Goal: Task Accomplishment & Management: Manage account settings

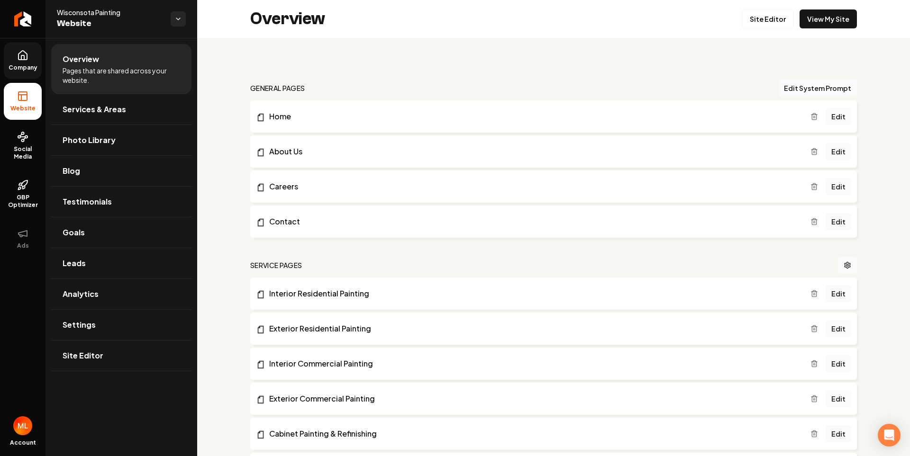
click at [18, 60] on icon at bounding box center [22, 55] width 11 height 11
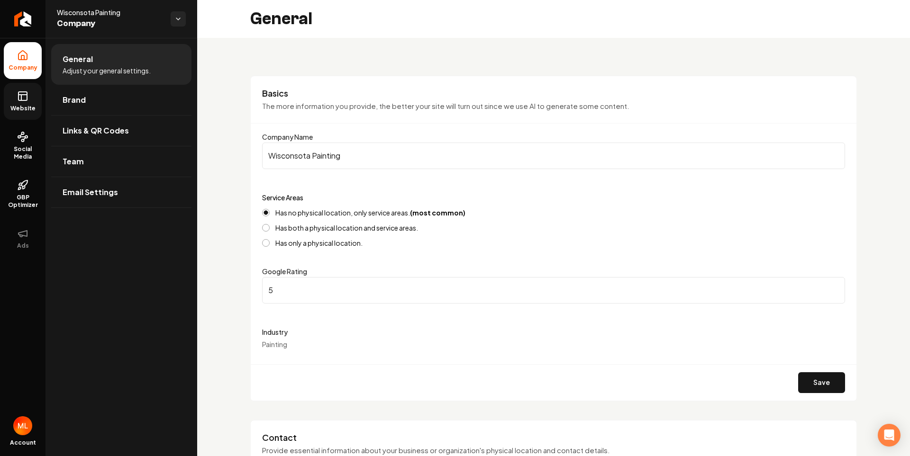
click at [27, 93] on rect at bounding box center [22, 96] width 9 height 9
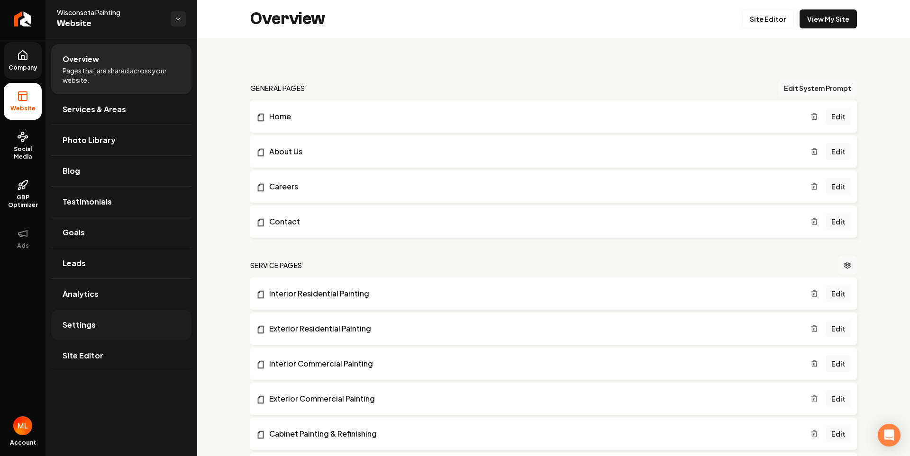
click at [103, 340] on link "Settings" at bounding box center [121, 325] width 140 height 30
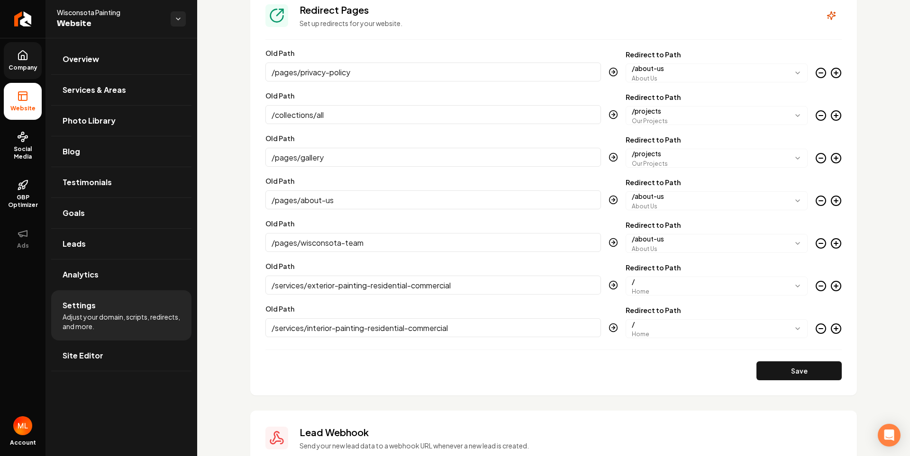
scroll to position [1079, 0]
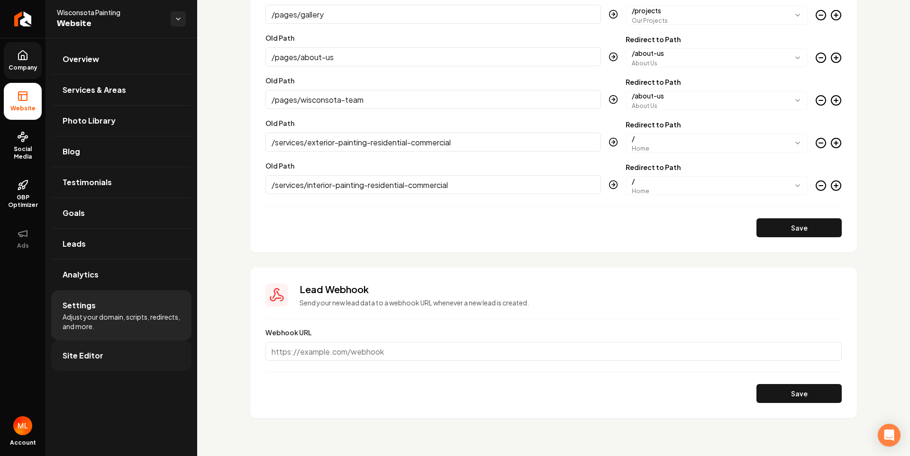
click at [127, 359] on link "Site Editor" at bounding box center [121, 356] width 140 height 30
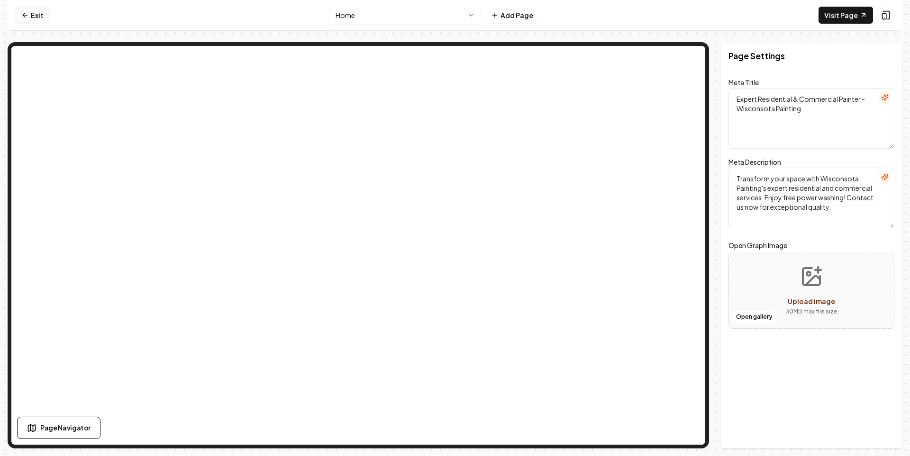
click at [32, 13] on link "Exit" at bounding box center [32, 15] width 35 height 17
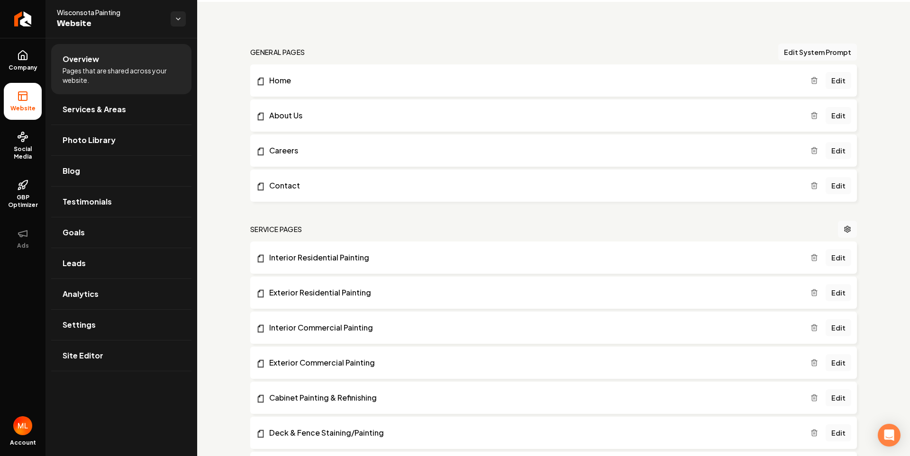
scroll to position [142, 0]
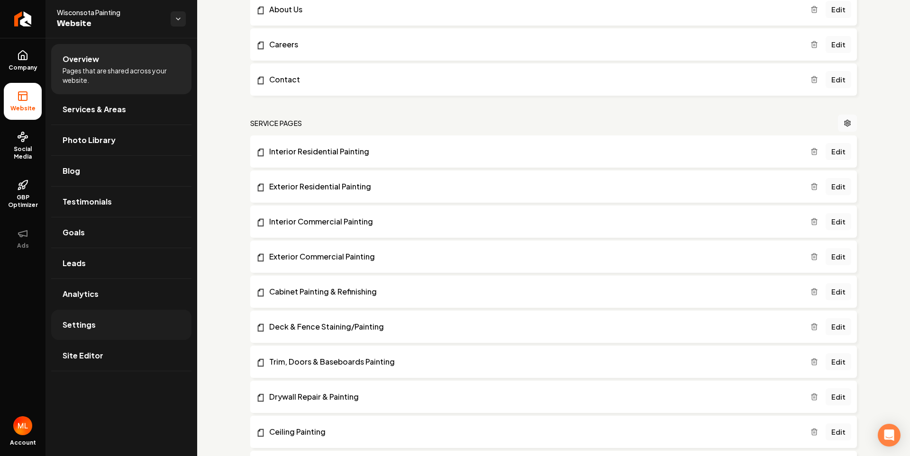
click at [111, 324] on link "Settings" at bounding box center [121, 325] width 140 height 30
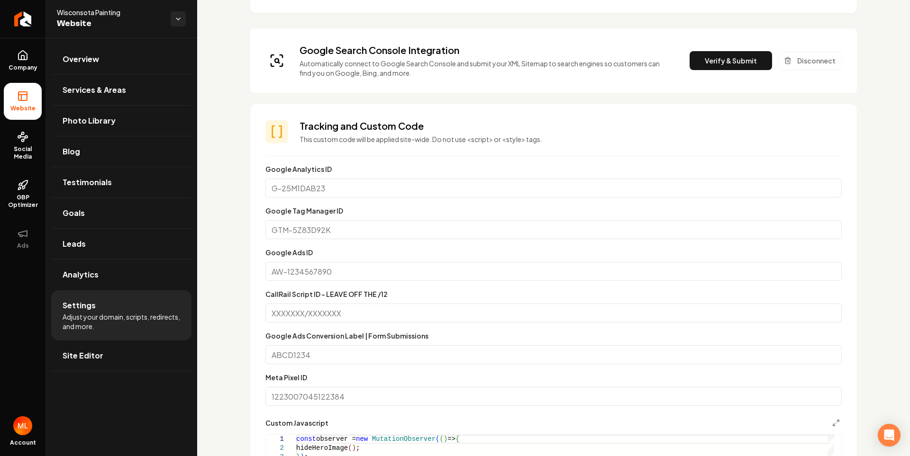
scroll to position [284, 0]
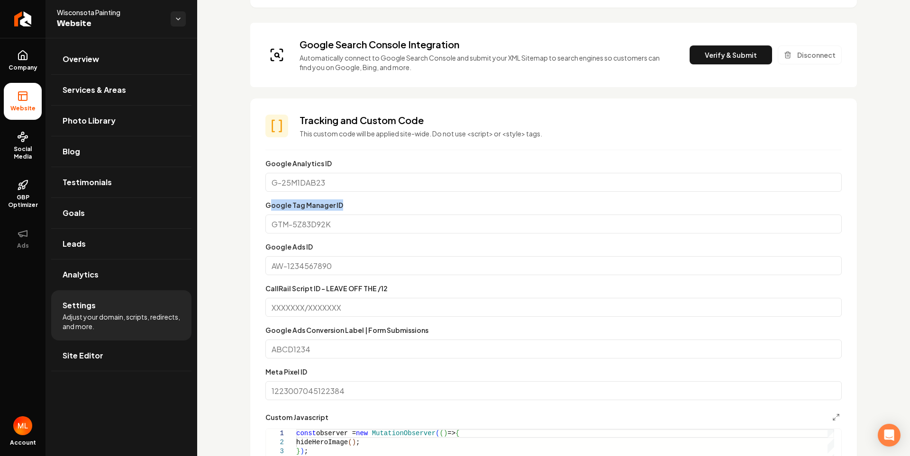
drag, startPoint x: 270, startPoint y: 205, endPoint x: 347, endPoint y: 202, distance: 76.8
click at [347, 202] on div "Google Tag Manager ID" at bounding box center [553, 216] width 576 height 34
click at [298, 225] on input "Google Tag Manager ID" at bounding box center [553, 224] width 576 height 19
drag, startPoint x: 271, startPoint y: 212, endPoint x: 378, endPoint y: 227, distance: 108.1
click at [378, 227] on div "Google Tag Manager ID" at bounding box center [553, 216] width 576 height 34
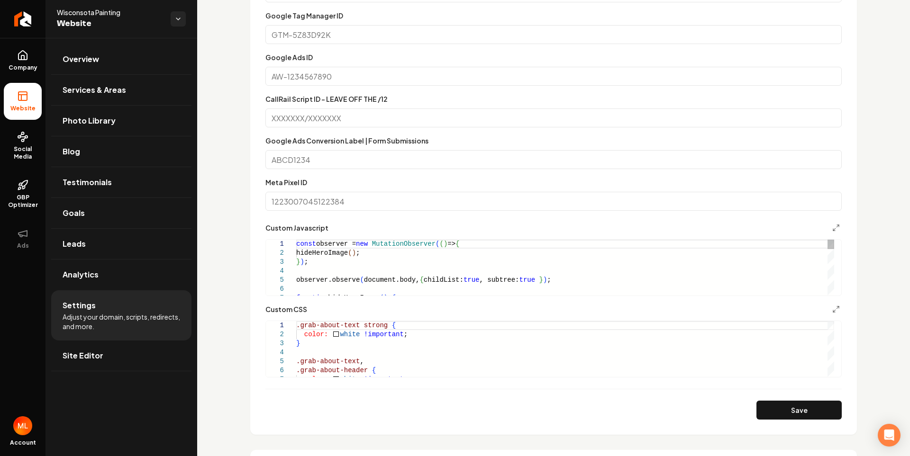
scroll to position [0, 0]
drag, startPoint x: 298, startPoint y: 248, endPoint x: 435, endPoint y: 281, distance: 141.3
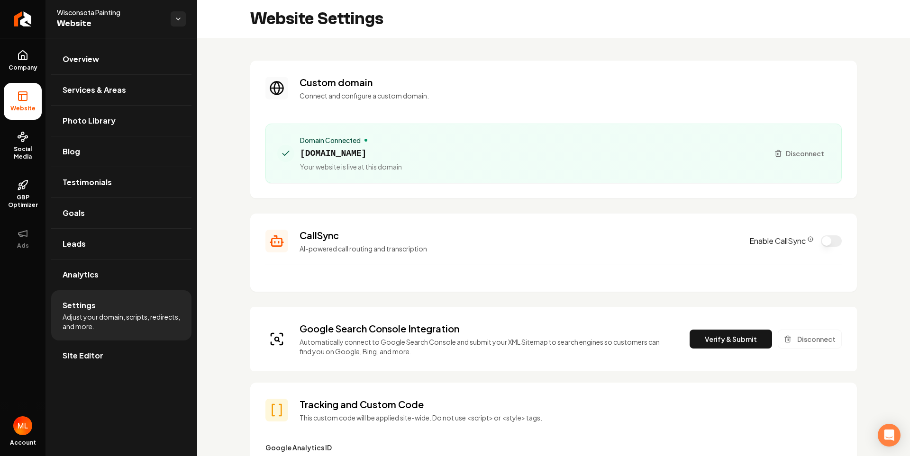
click at [27, 433] on img "Open user button" at bounding box center [22, 425] width 19 height 19
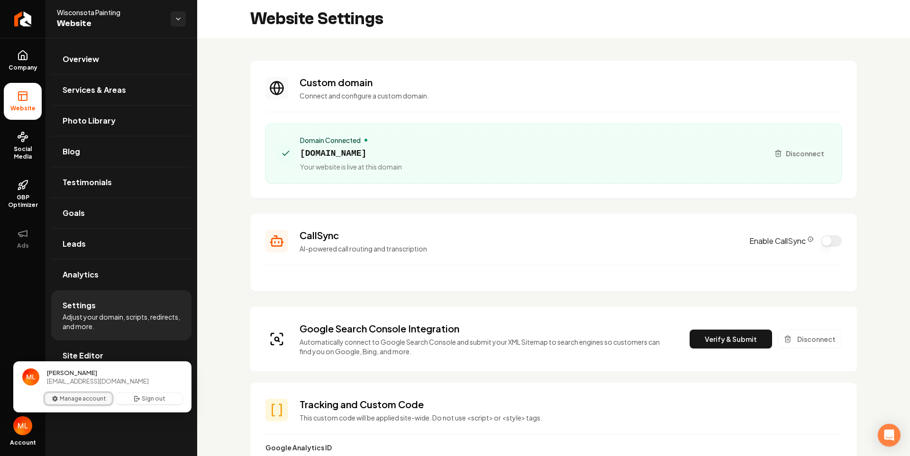
click at [77, 403] on button "Manage account" at bounding box center [78, 398] width 67 height 11
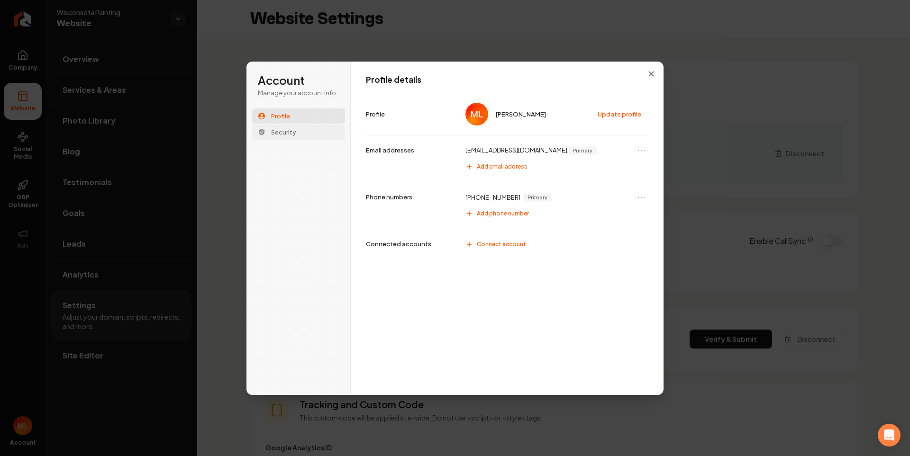
click at [307, 129] on button "Security" at bounding box center [298, 132] width 93 height 15
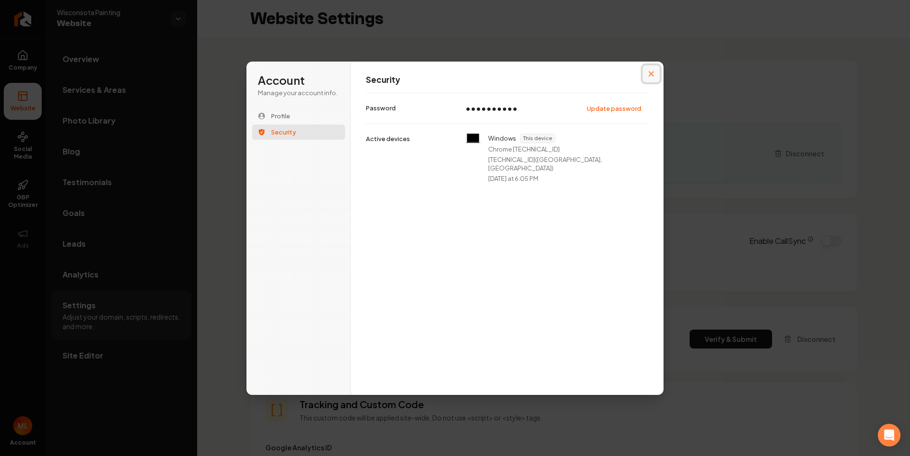
click at [644, 78] on button "Close modal" at bounding box center [650, 73] width 17 height 17
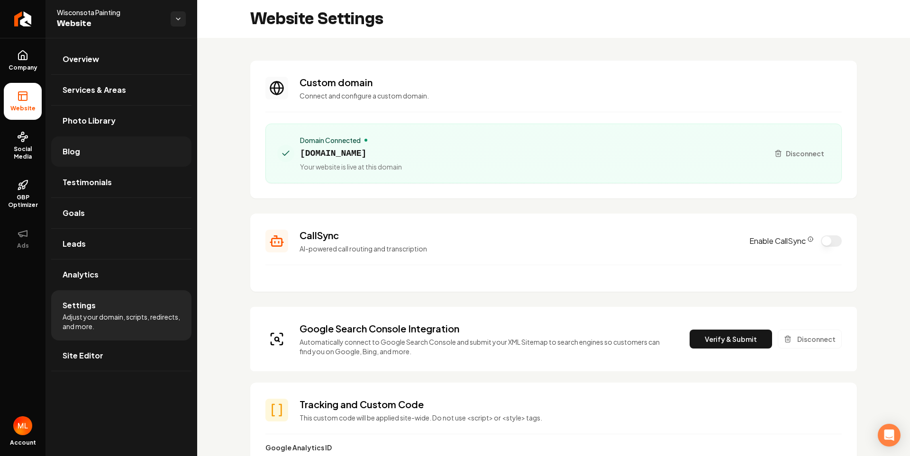
click at [94, 147] on link "Blog" at bounding box center [121, 151] width 140 height 30
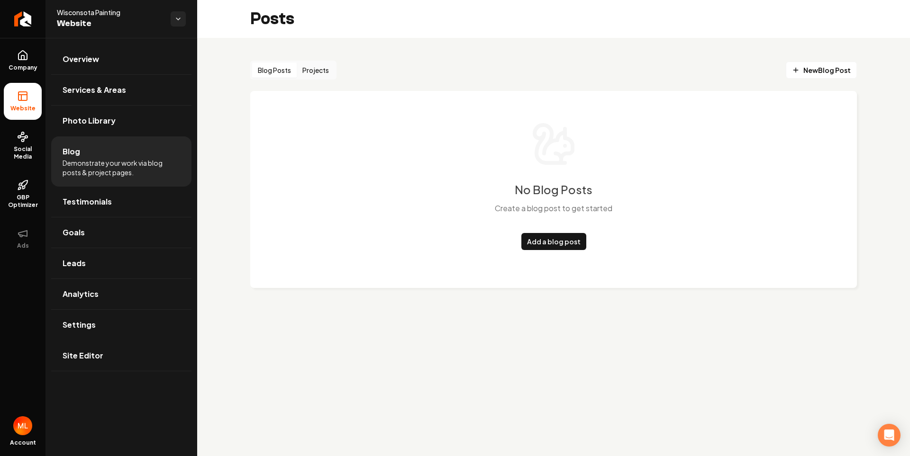
click at [285, 68] on button "Blog Posts" at bounding box center [274, 70] width 45 height 15
click at [315, 71] on button "Projects" at bounding box center [316, 70] width 38 height 15
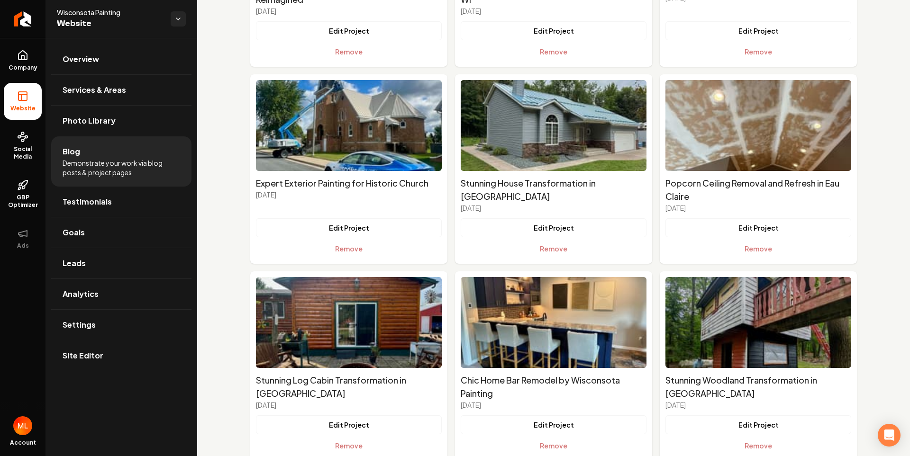
scroll to position [2580, 0]
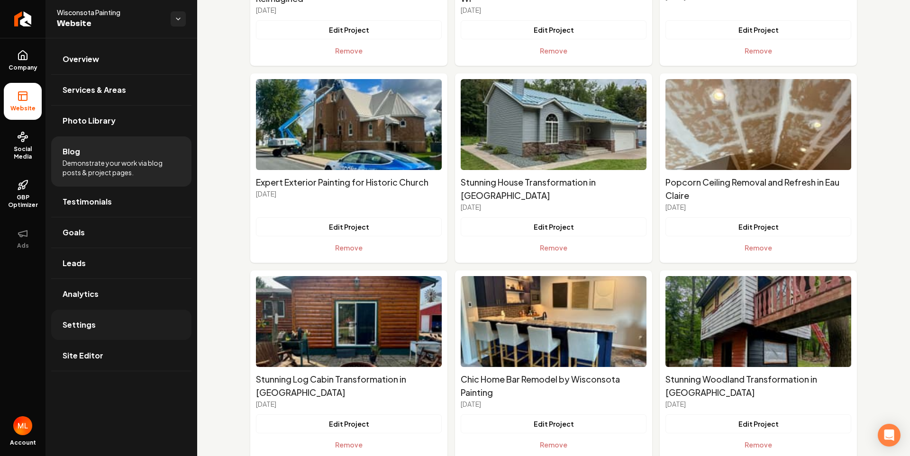
click at [86, 334] on link "Settings" at bounding box center [121, 325] width 140 height 30
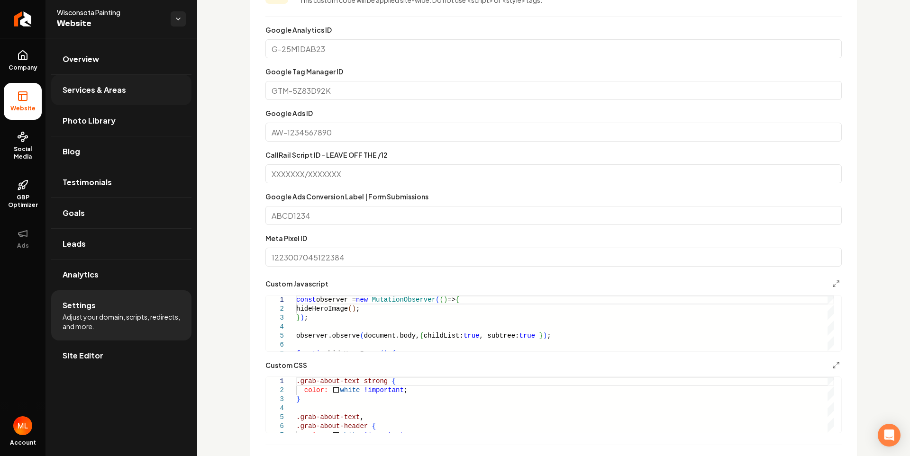
scroll to position [416, 0]
click at [115, 55] on link "Overview" at bounding box center [121, 59] width 140 height 30
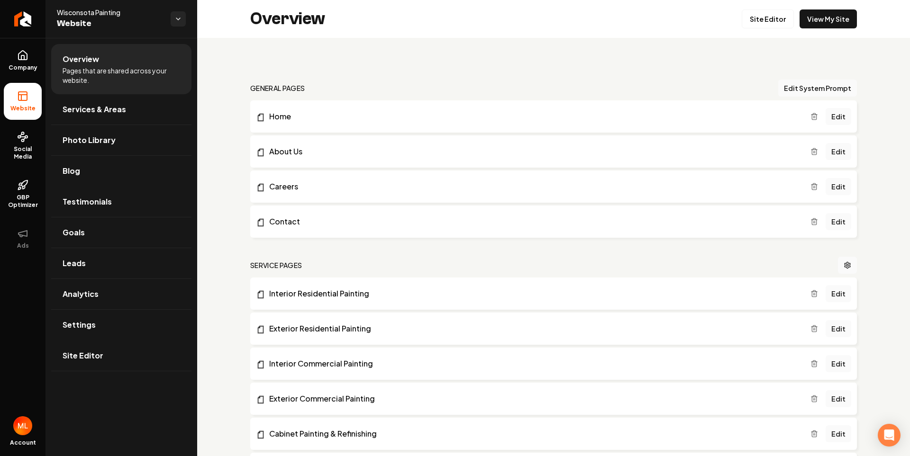
click at [565, 8] on div "Overview Site Editor View My Site" at bounding box center [553, 19] width 713 height 38
click at [27, 434] on span "Open user button" at bounding box center [22, 425] width 19 height 19
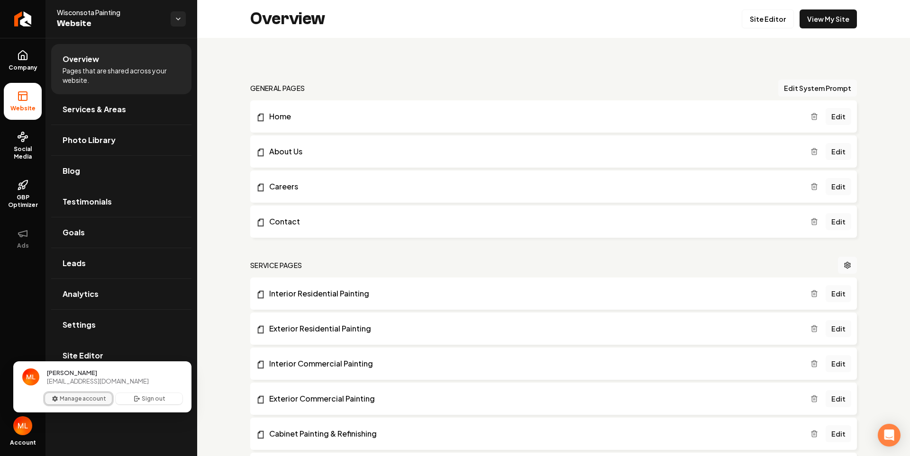
click at [99, 396] on button "Manage account" at bounding box center [78, 398] width 67 height 11
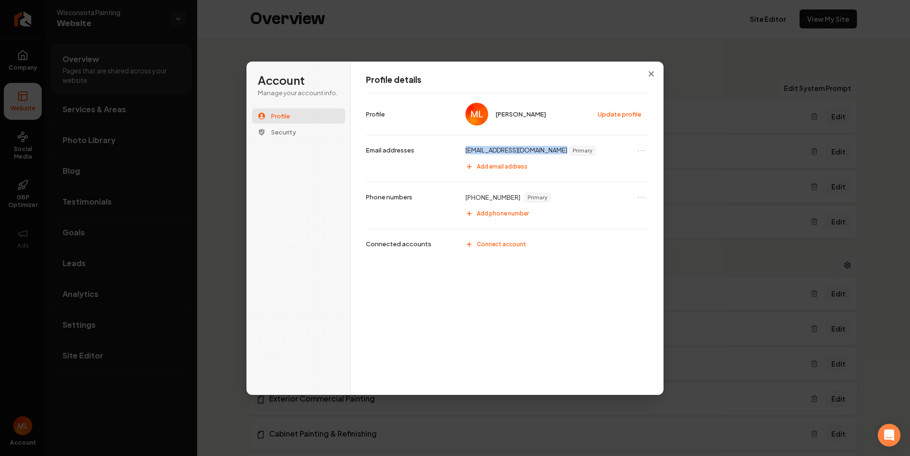
drag, startPoint x: 548, startPoint y: 151, endPoint x: 463, endPoint y: 153, distance: 84.8
click at [463, 153] on div "[EMAIL_ADDRESS][DOMAIN_NAME] Primary" at bounding box center [555, 150] width 188 height 15
copy p "[EMAIL_ADDRESS][DOMAIN_NAME]"
click at [652, 80] on button "Close modal" at bounding box center [650, 73] width 17 height 17
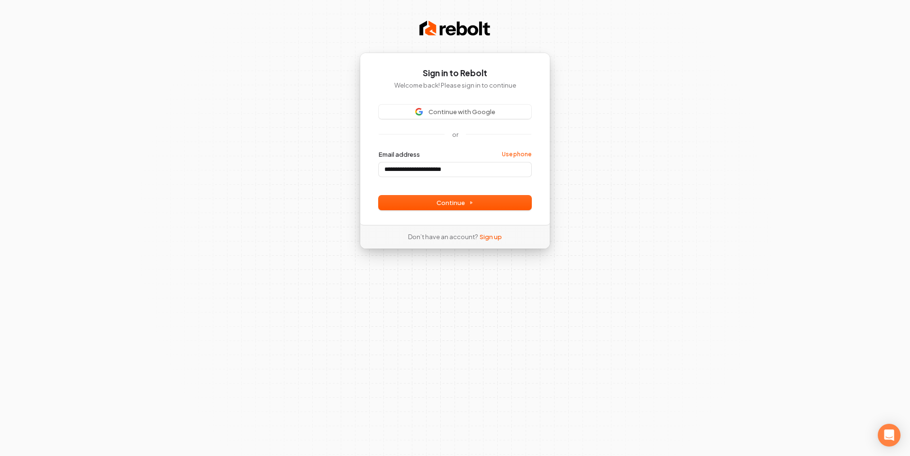
type input "**********"
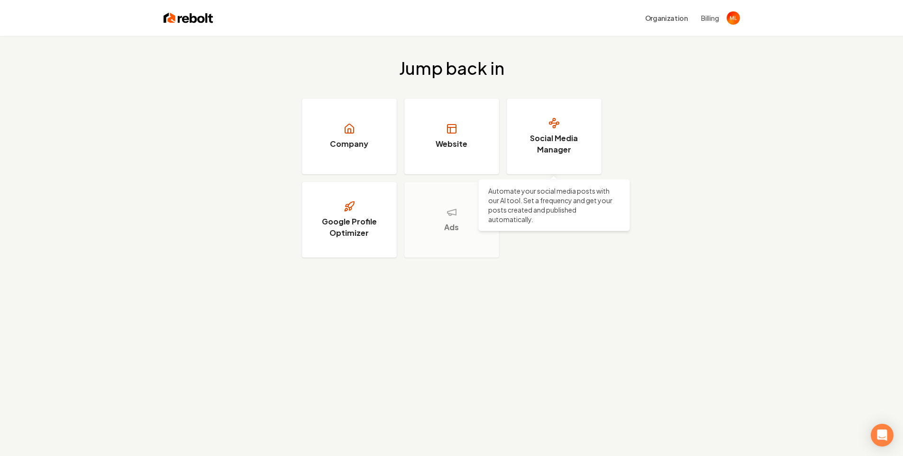
click at [648, 223] on div "Jump back in Company Website Social Media Manager Automate your social media po…" at bounding box center [451, 158] width 903 height 244
click at [734, 19] on img "Open user button" at bounding box center [732, 17] width 13 height 13
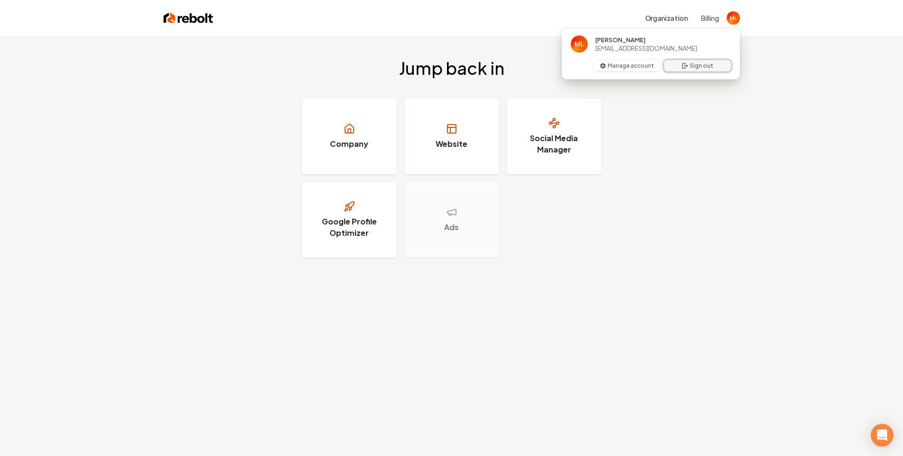
click at [705, 65] on button "Sign out" at bounding box center [697, 65] width 67 height 11
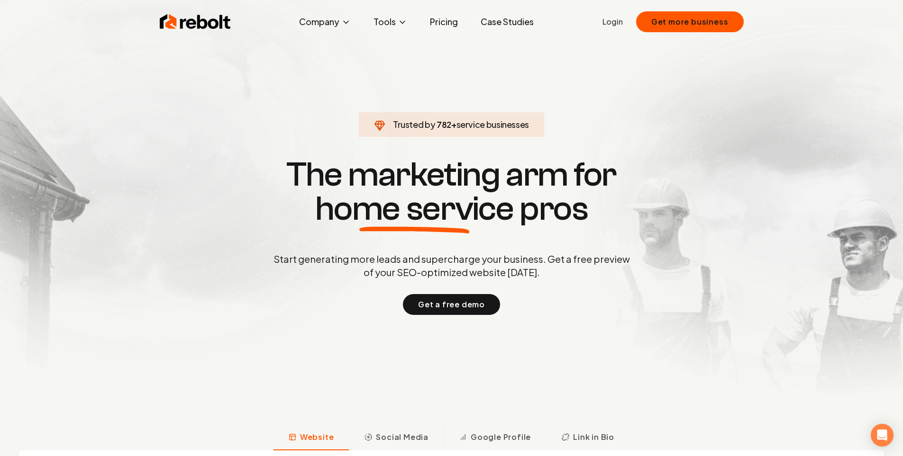
click at [617, 21] on link "Login" at bounding box center [612, 21] width 20 height 11
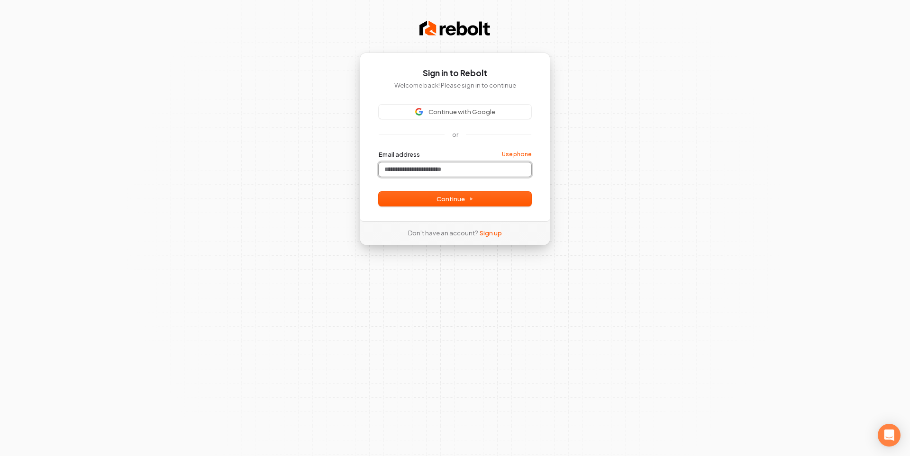
click at [437, 163] on input "Email address" at bounding box center [455, 170] width 153 height 14
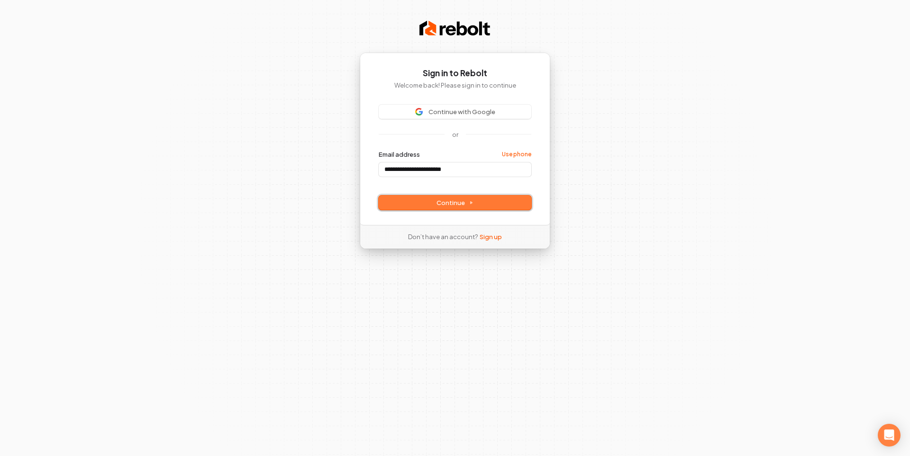
click at [435, 200] on button "Continue" at bounding box center [455, 203] width 153 height 14
type input "**********"
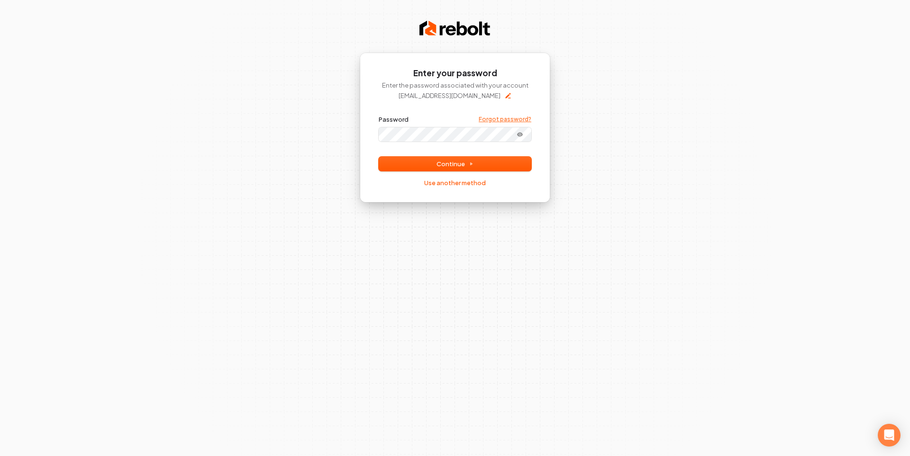
click at [497, 119] on link "Forgot password?" at bounding box center [505, 120] width 53 height 8
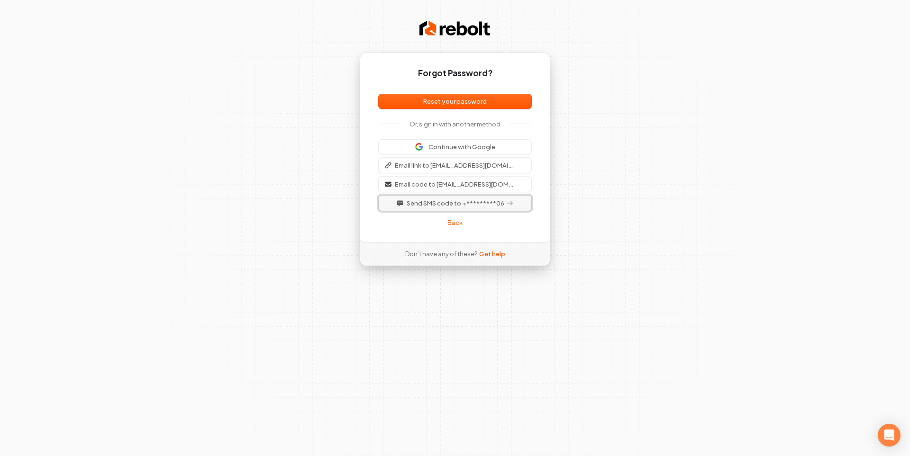
click at [451, 202] on span "Send SMS code to +*********06" at bounding box center [456, 203] width 98 height 9
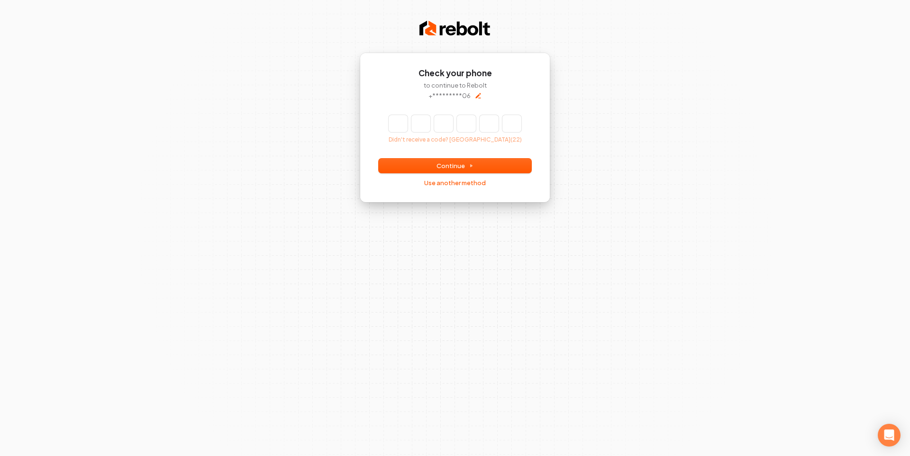
click at [387, 118] on div "Didn't receive a code? Resend (22)" at bounding box center [455, 129] width 153 height 28
click at [398, 123] on input "Enter verification code" at bounding box center [455, 123] width 133 height 17
paste input "******"
type input "******"
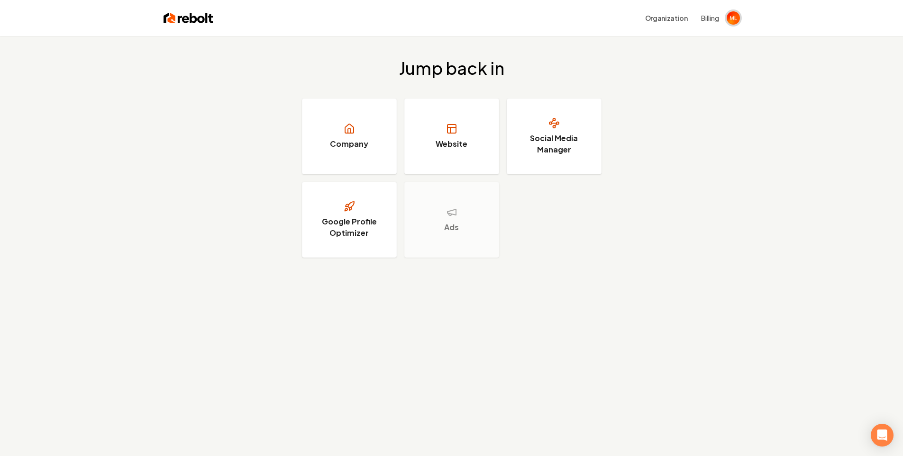
click at [736, 22] on img "Open user button" at bounding box center [732, 17] width 13 height 13
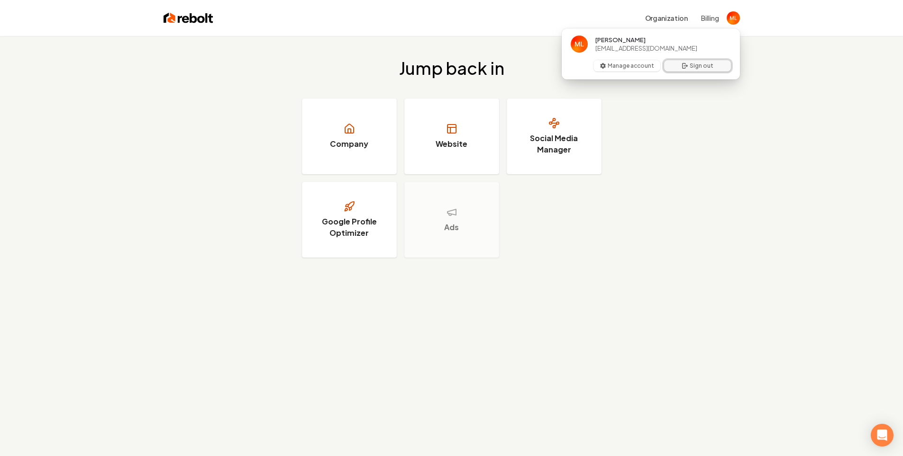
click at [699, 66] on button "Sign out" at bounding box center [697, 65] width 67 height 11
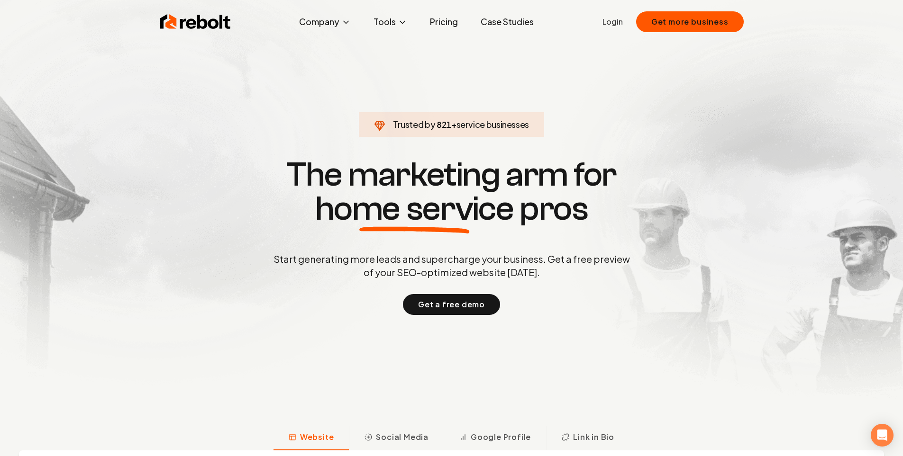
click at [605, 27] on ul "Login Get more business" at bounding box center [672, 21] width 141 height 21
click at [613, 22] on link "Login" at bounding box center [612, 21] width 20 height 11
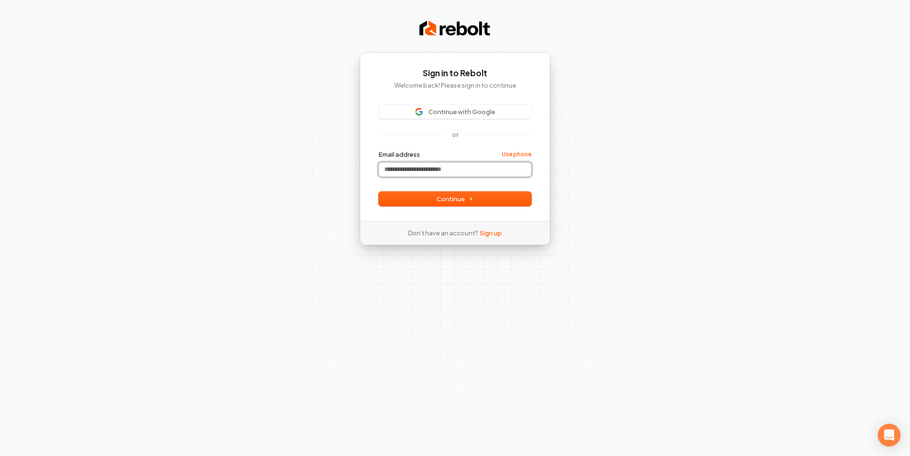
click at [458, 168] on input "Email address" at bounding box center [455, 170] width 153 height 14
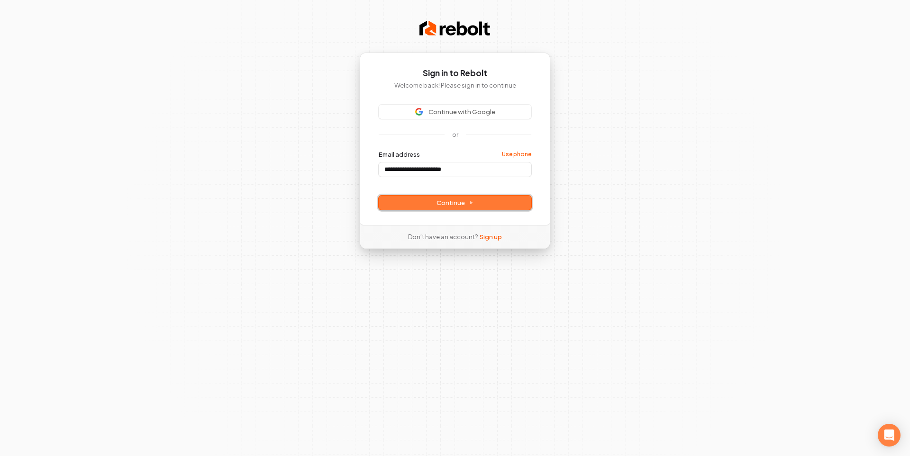
click at [448, 197] on button "Continue" at bounding box center [455, 203] width 153 height 14
type input "**********"
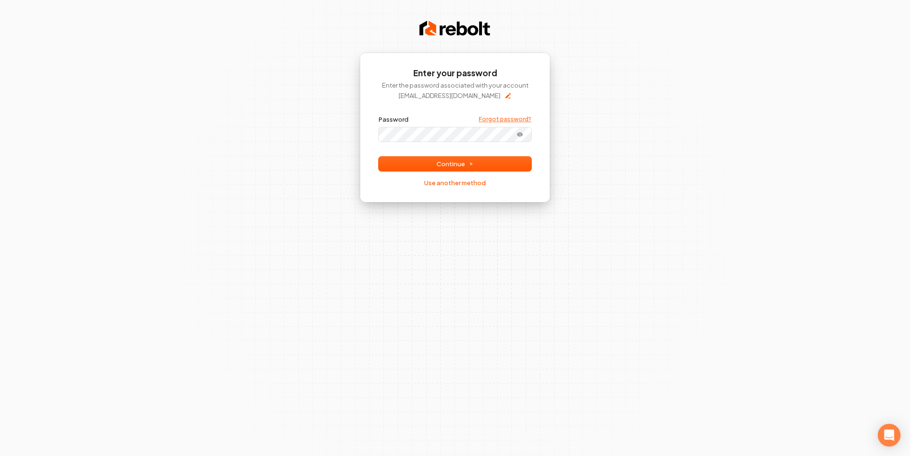
click at [497, 118] on link "Forgot password?" at bounding box center [505, 120] width 53 height 8
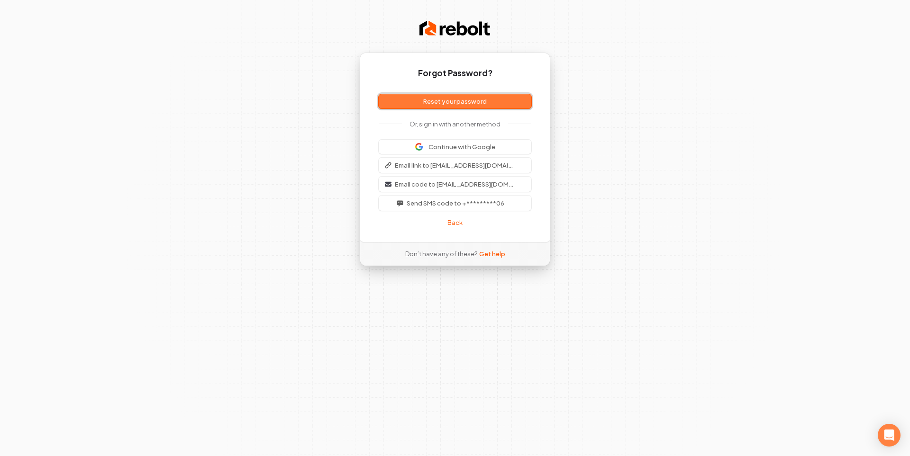
click at [458, 103] on button "Reset your password" at bounding box center [455, 101] width 153 height 14
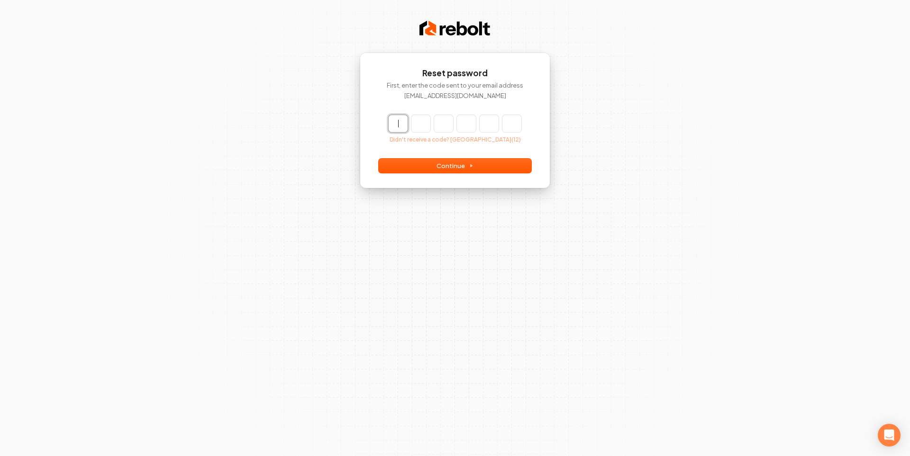
click at [394, 125] on input "Enter verification code" at bounding box center [465, 123] width 152 height 17
paste input "******"
type input "******"
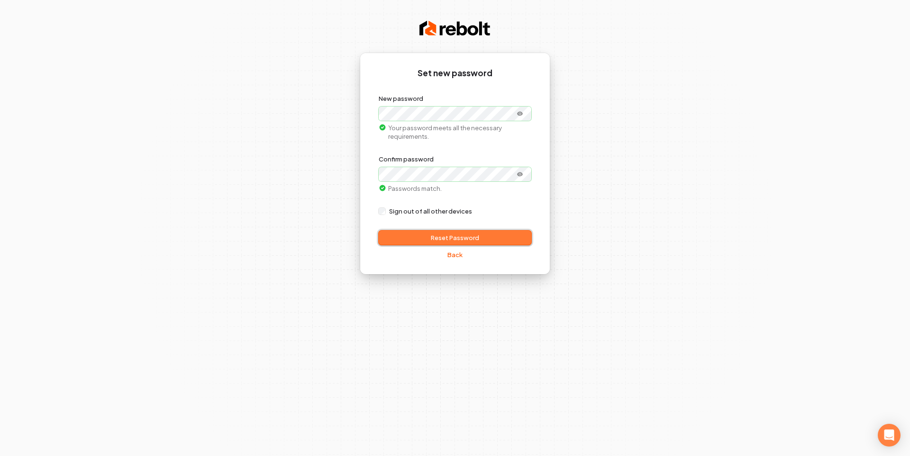
click at [445, 234] on button "Reset Password" at bounding box center [455, 238] width 153 height 14
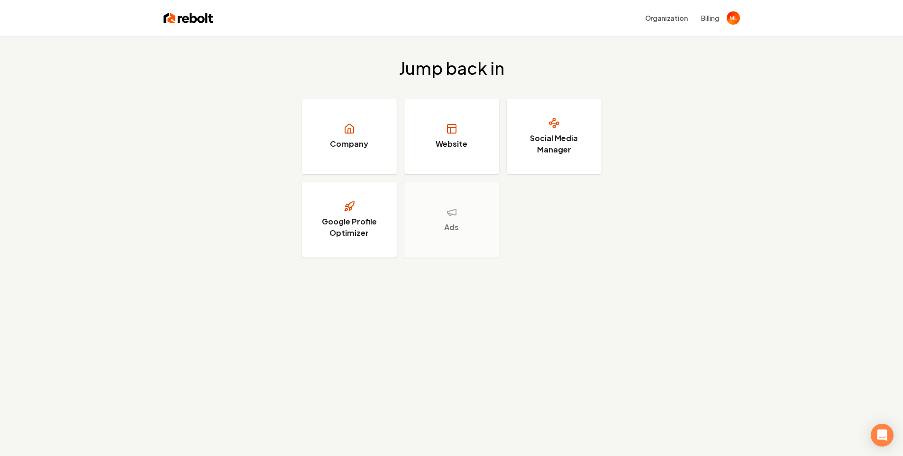
click at [693, 128] on div "Jump back in Company Website Social Media Manager Google Profile Optimizer Ads" at bounding box center [451, 158] width 903 height 244
click at [460, 148] on h3 "Website" at bounding box center [451, 143] width 32 height 11
